Goal: Browse casually

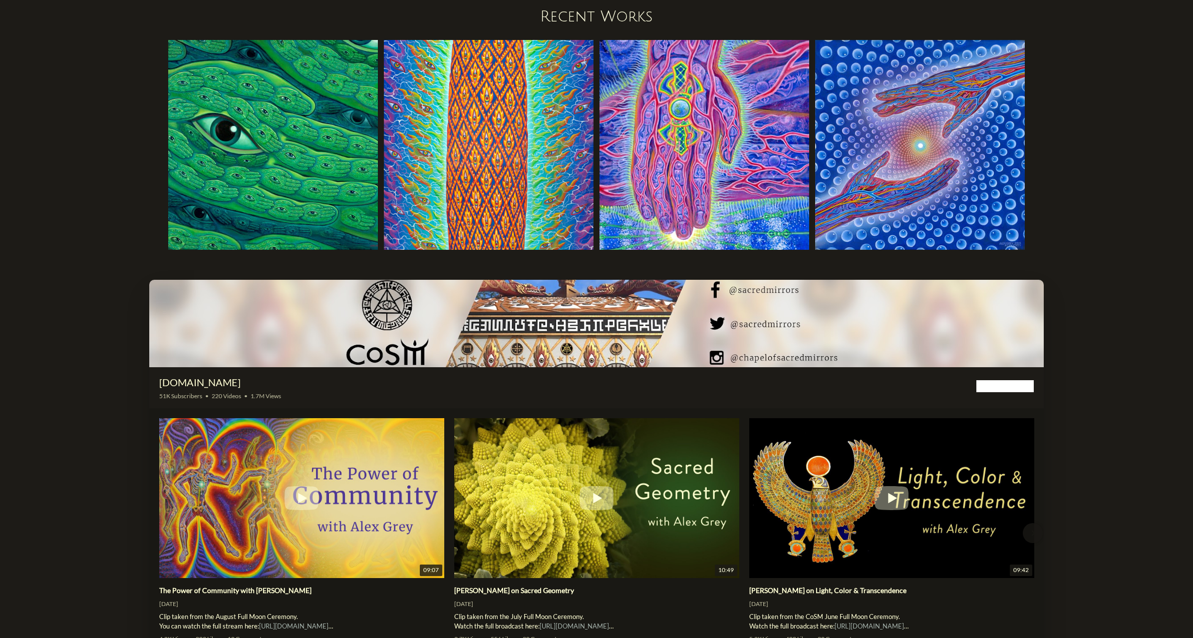
scroll to position [1399, 0]
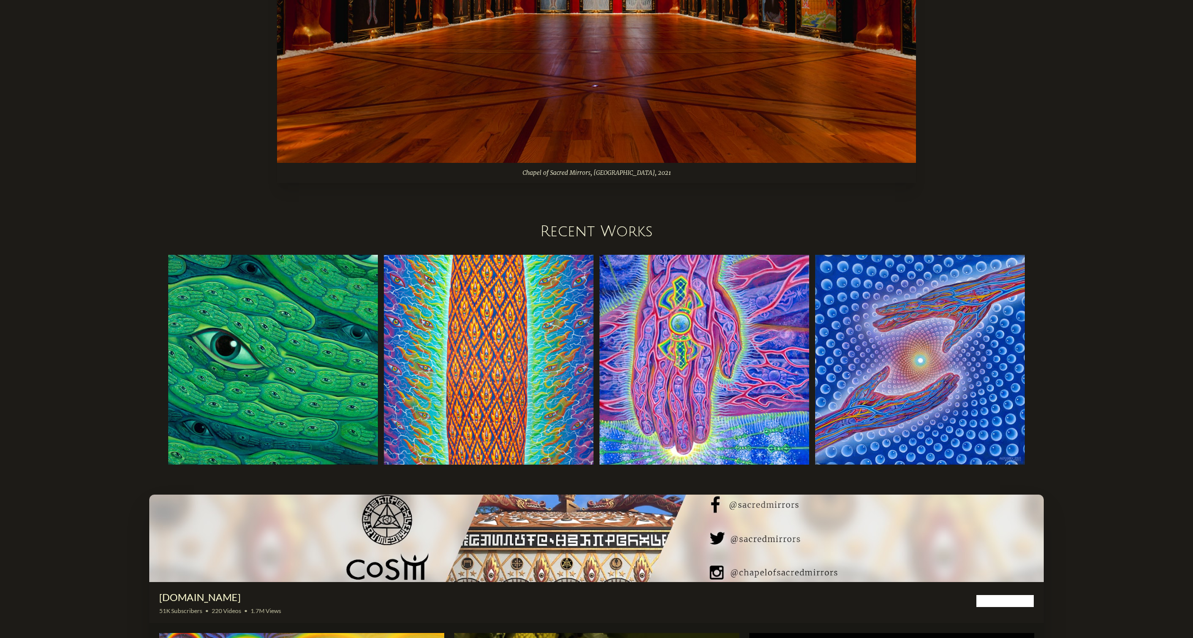
click at [920, 367] on img at bounding box center [920, 360] width 210 height 210
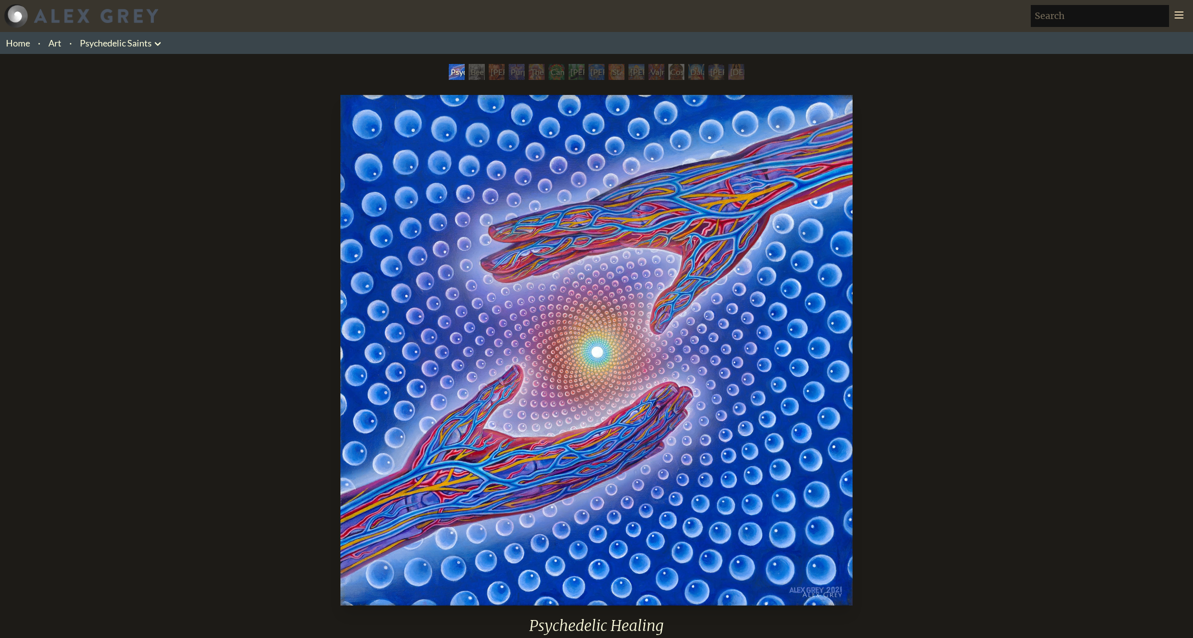
click at [589, 387] on img "1 / 15" at bounding box center [597, 350] width 512 height 510
click at [247, 197] on div "Psychedelic Healing 2021, acrylic on linen, 24 x 24 in. Visit the CoSM Shop Psy…" at bounding box center [596, 520] width 1177 height 859
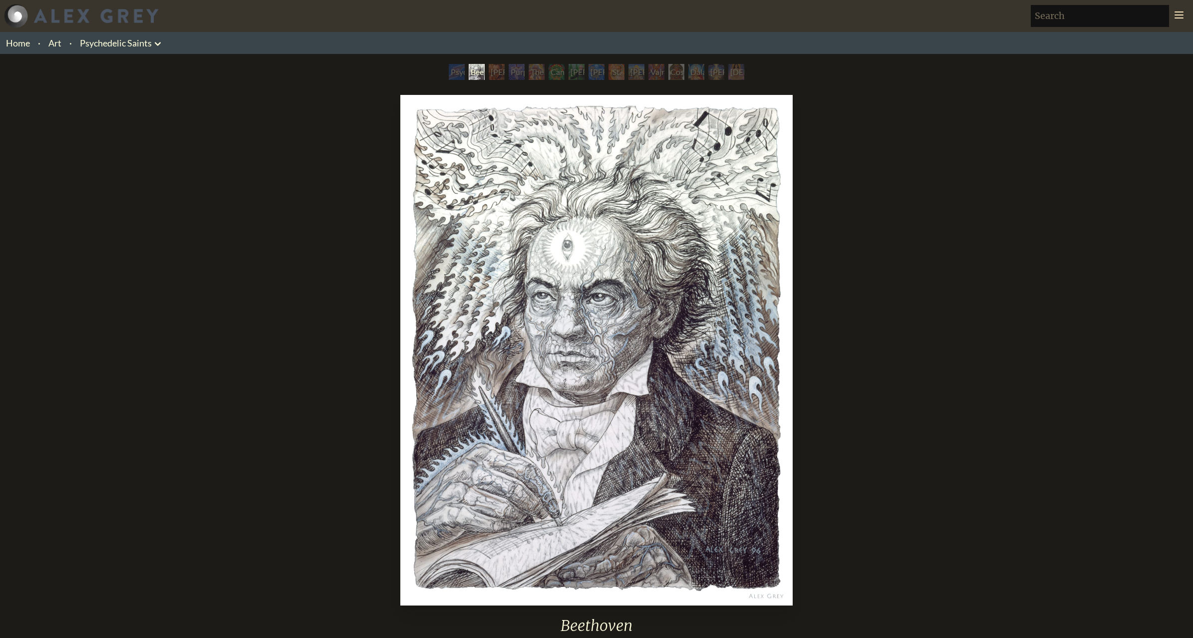
drag, startPoint x: 501, startPoint y: 82, endPoint x: 510, endPoint y: 81, distance: 9.0
click at [501, 82] on div "Psychedelic Healing Beethoven [PERSON_NAME] M.D., Cartographer of Consciousness…" at bounding box center [597, 73] width 300 height 19
click at [525, 69] on div "Purple [DEMOGRAPHIC_DATA]" at bounding box center [517, 72] width 16 height 16
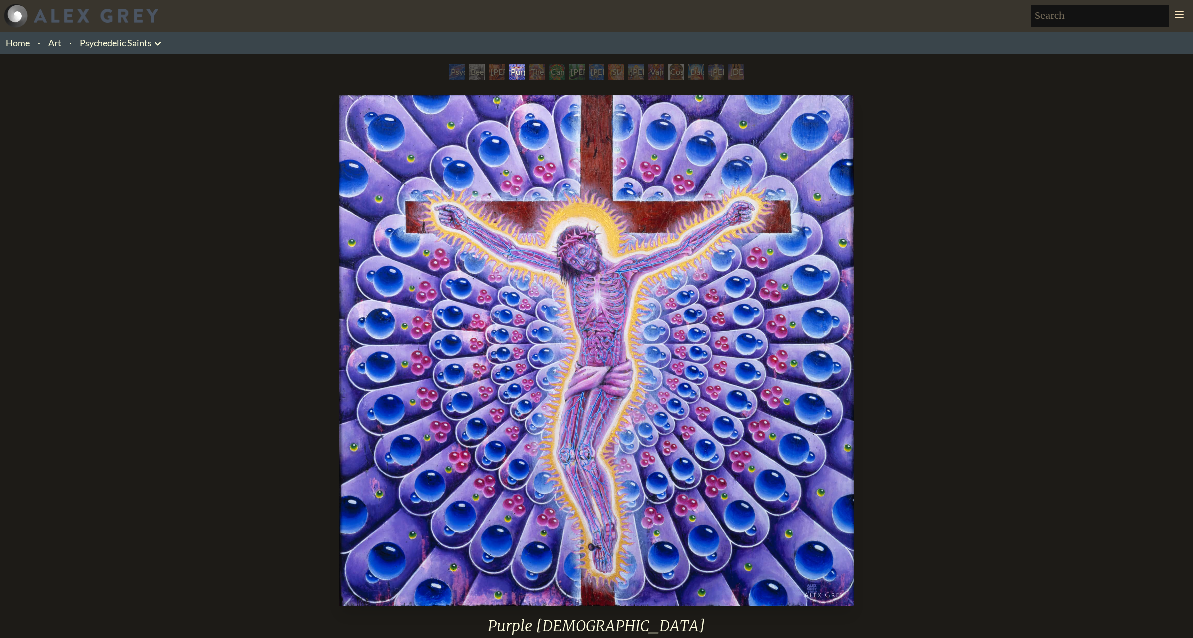
click at [551, 71] on div "Cannabacchus" at bounding box center [557, 72] width 16 height 16
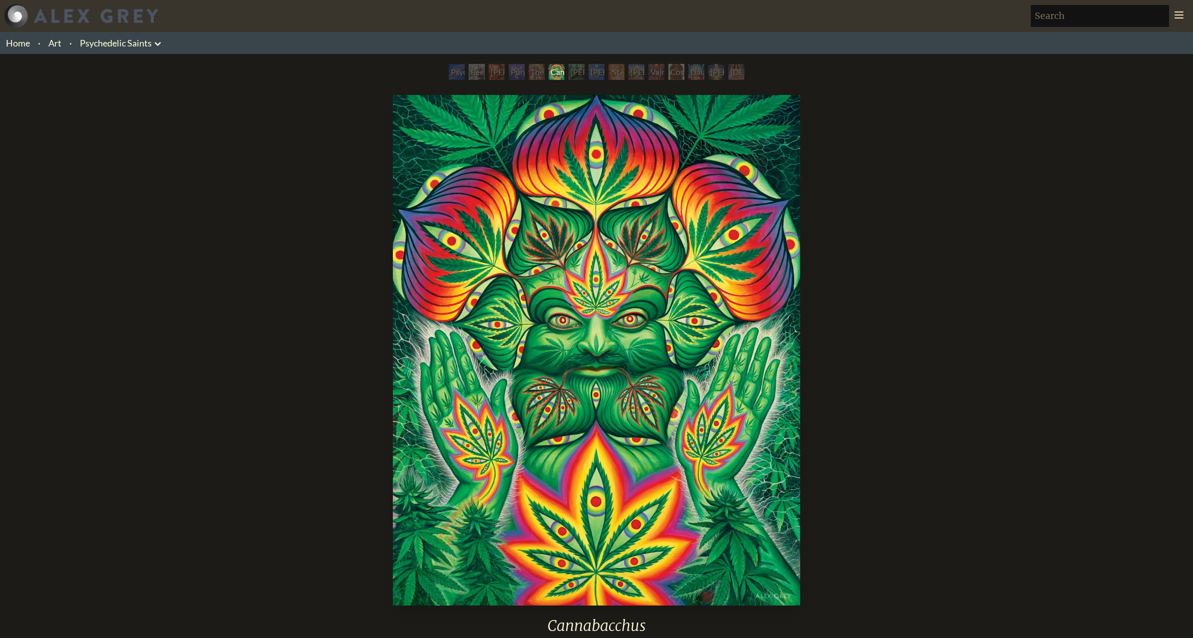
click at [659, 68] on div "Vajra Guru" at bounding box center [657, 72] width 16 height 16
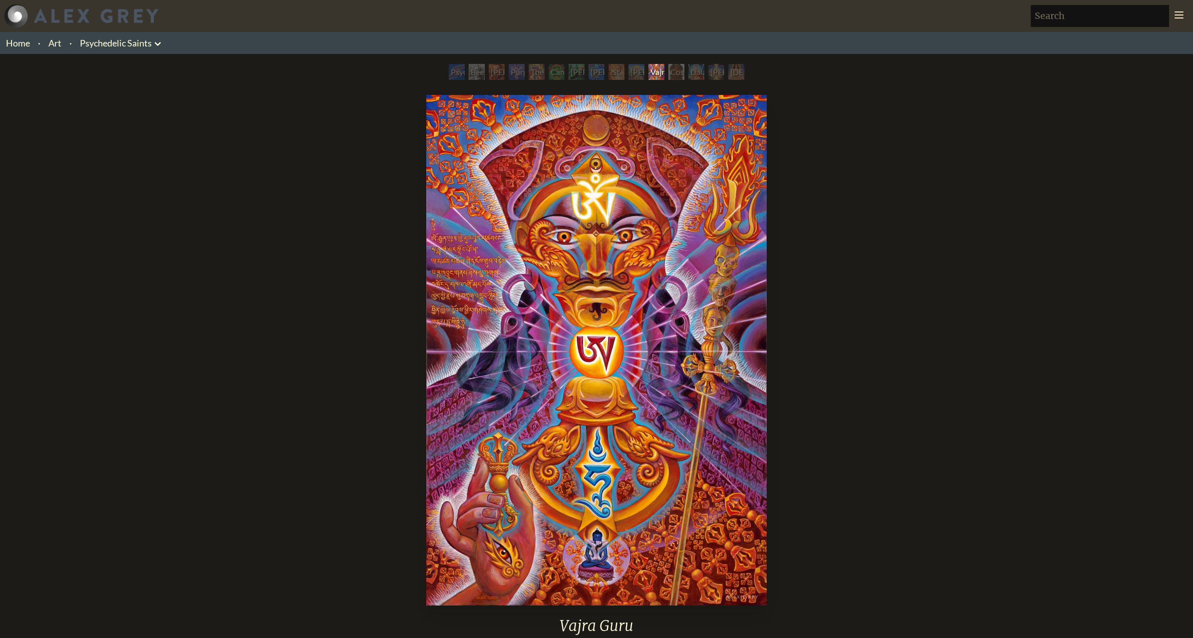
click at [685, 71] on div "Cosmic [DEMOGRAPHIC_DATA]" at bounding box center [677, 72] width 16 height 16
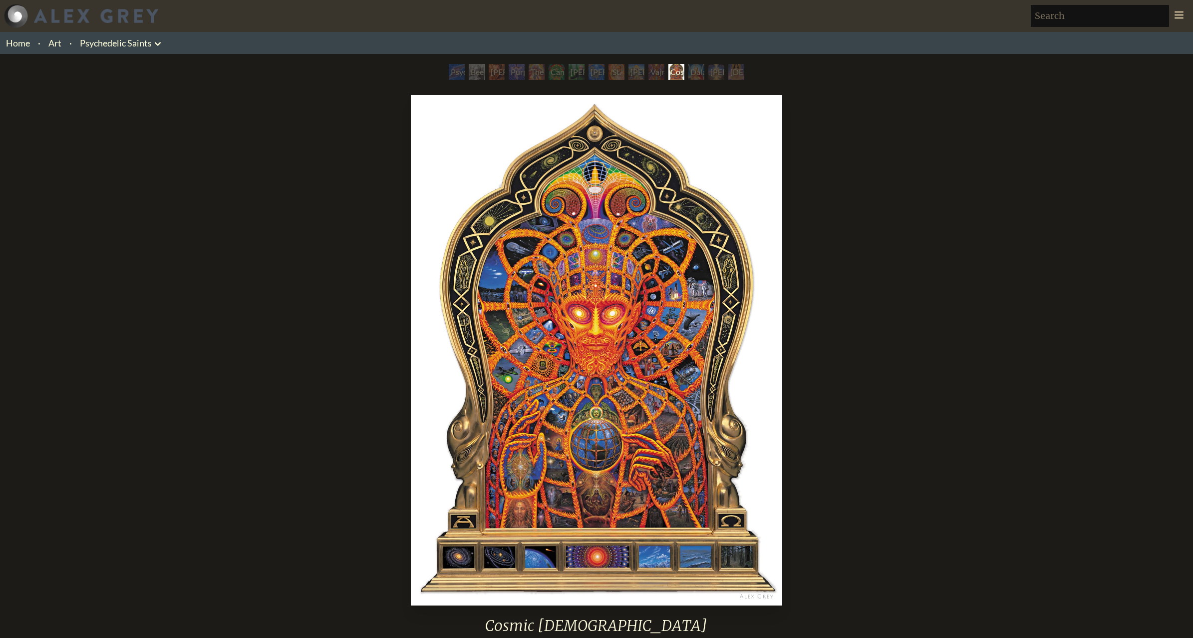
click at [720, 71] on div "[PERSON_NAME]" at bounding box center [717, 72] width 16 height 16
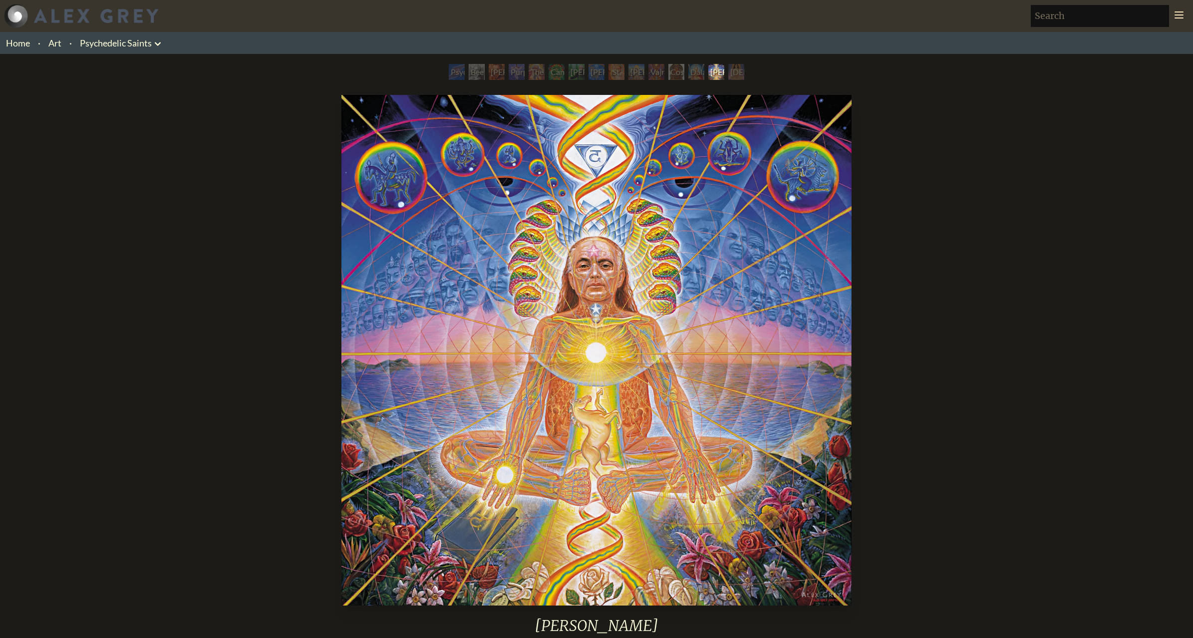
click at [697, 70] on div "Dalai Lama" at bounding box center [697, 72] width 16 height 16
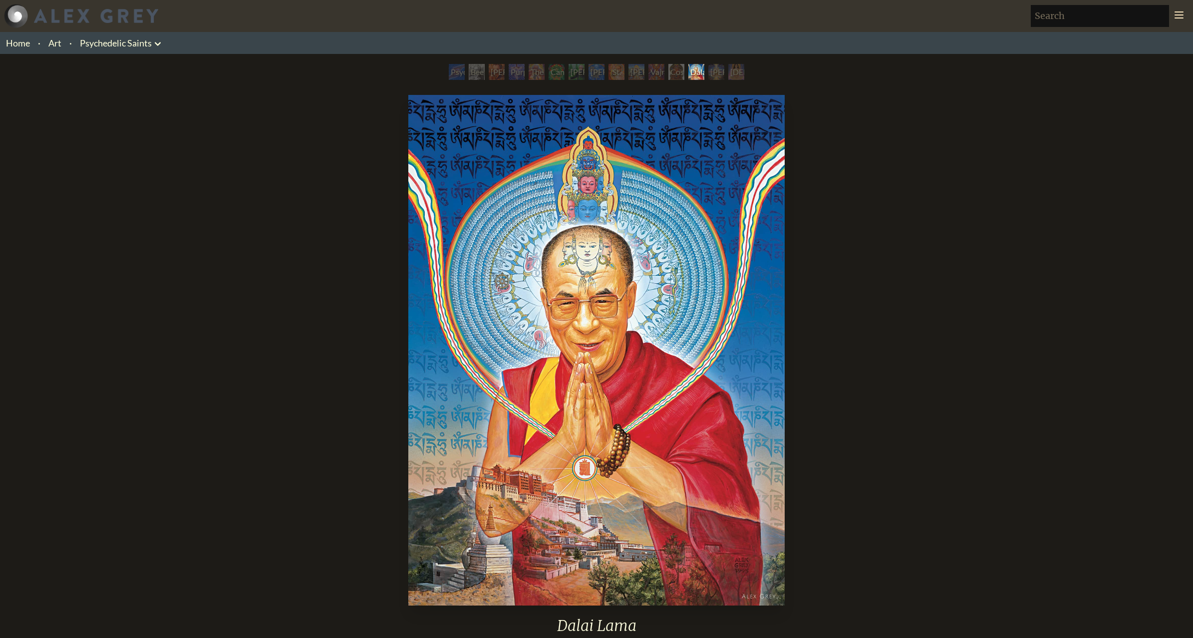
click at [669, 77] on div "Cosmic [DEMOGRAPHIC_DATA]" at bounding box center [677, 72] width 16 height 16
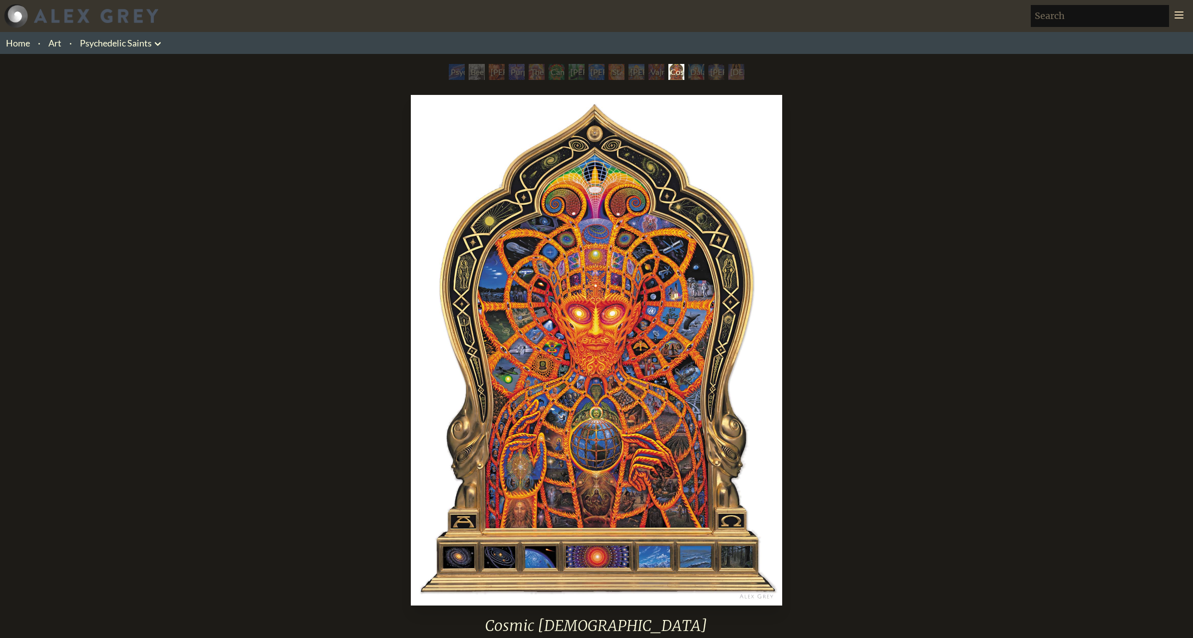
click at [655, 72] on div "Vajra Guru" at bounding box center [657, 72] width 16 height 16
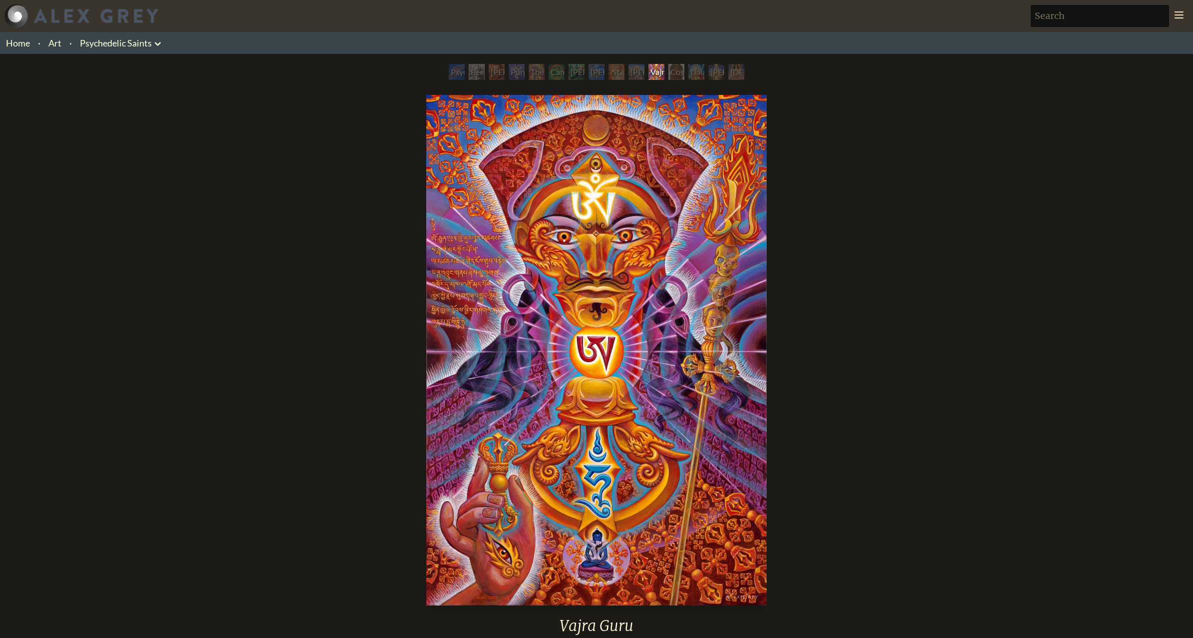
click at [630, 74] on div "[PERSON_NAME]" at bounding box center [637, 72] width 16 height 16
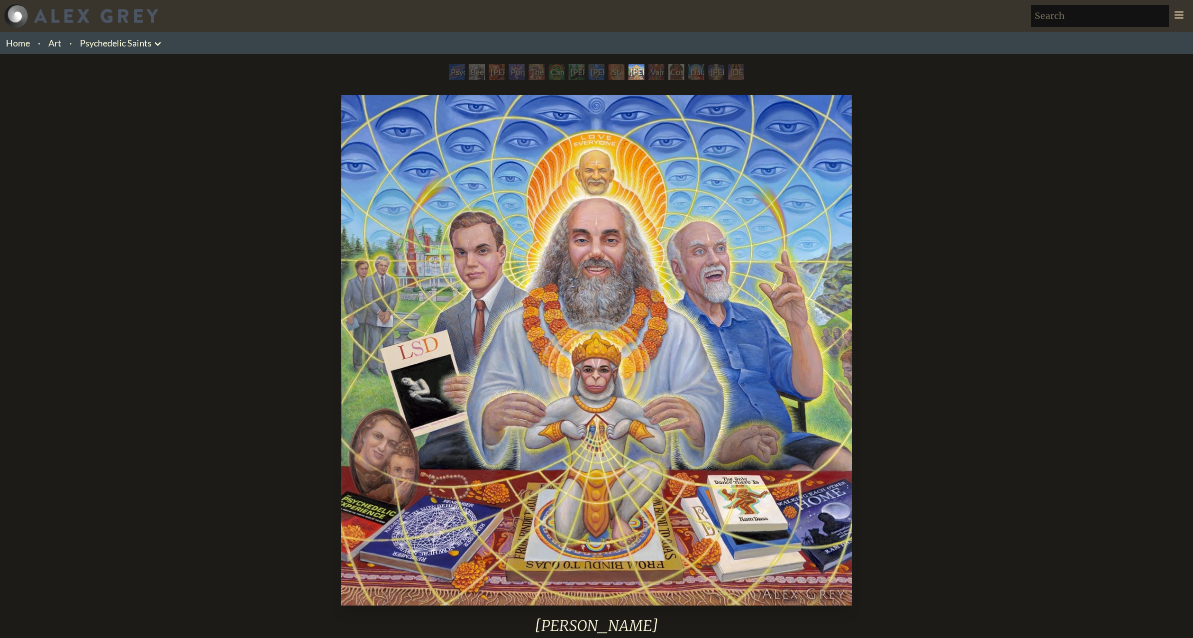
click at [719, 75] on div "[PERSON_NAME]" at bounding box center [717, 72] width 16 height 16
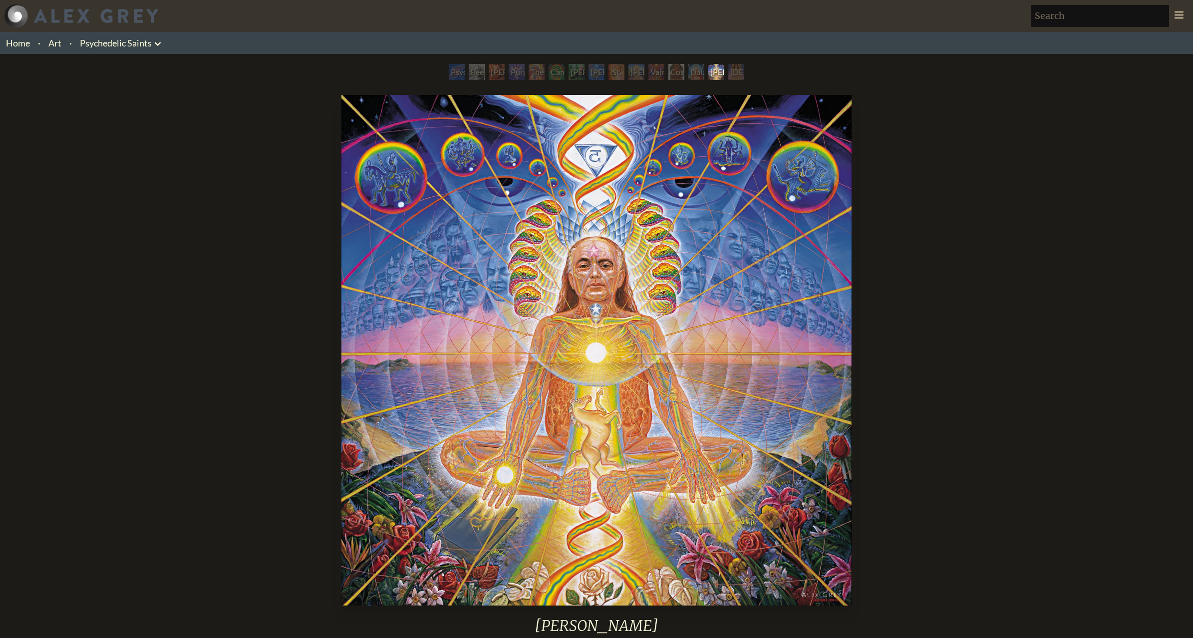
click at [462, 246] on img "14 / 15" at bounding box center [597, 350] width 511 height 510
click at [568, 376] on img "14 / 15" at bounding box center [597, 350] width 511 height 510
